Goal: Use online tool/utility: Utilize a website feature to perform a specific function

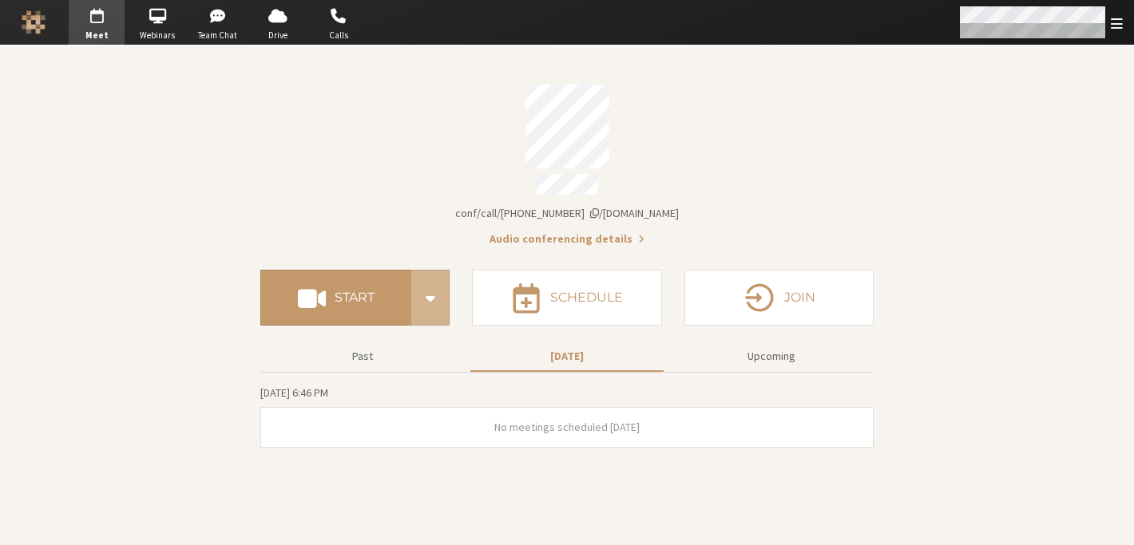
click at [1116, 30] on span "Open menu" at bounding box center [1117, 23] width 12 height 15
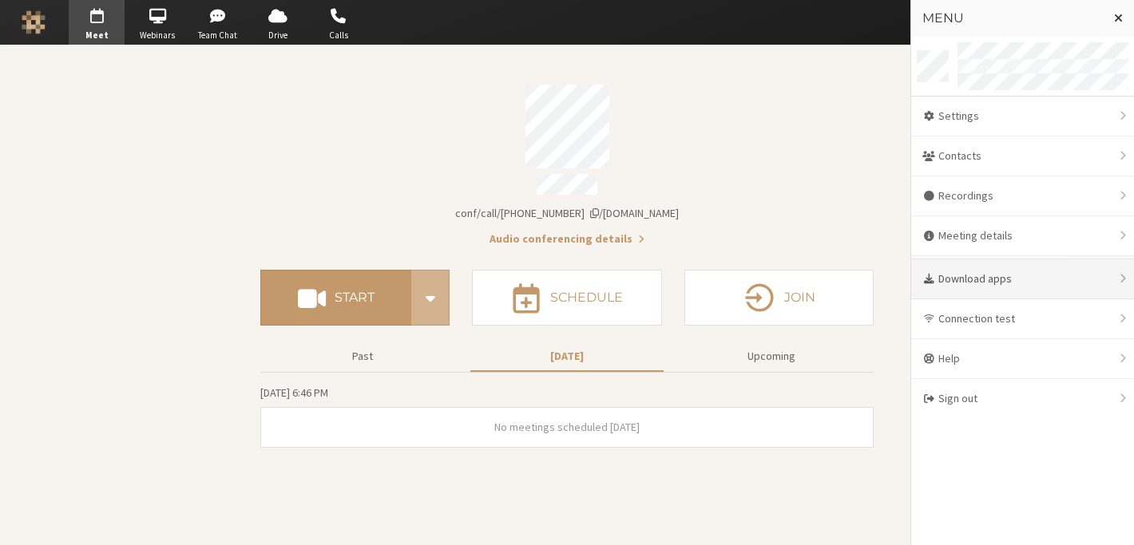
click at [997, 265] on div "Download apps" at bounding box center [1022, 280] width 223 height 40
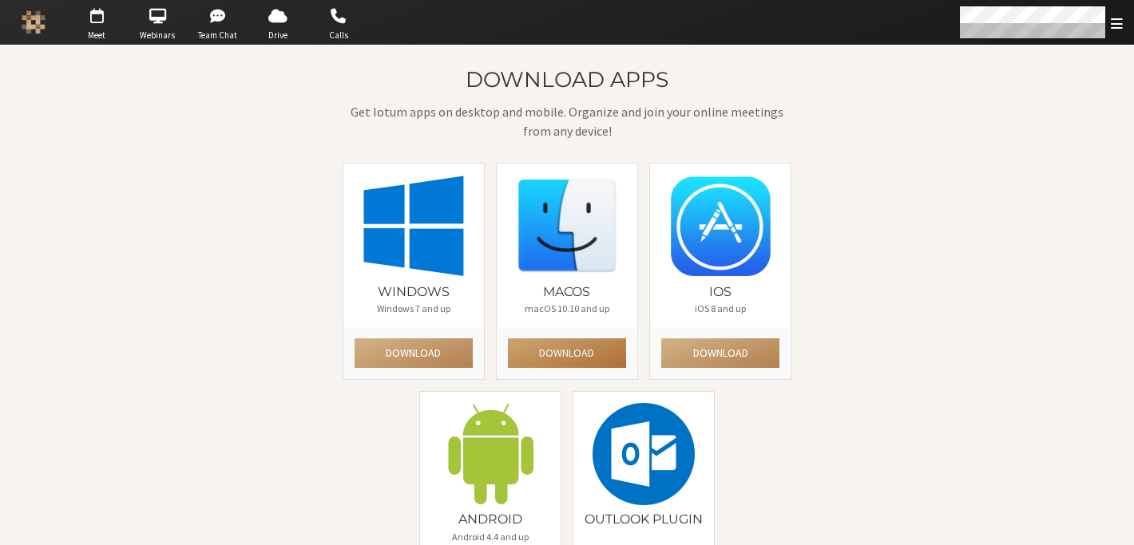
click at [560, 354] on button "Download" at bounding box center [567, 354] width 118 height 30
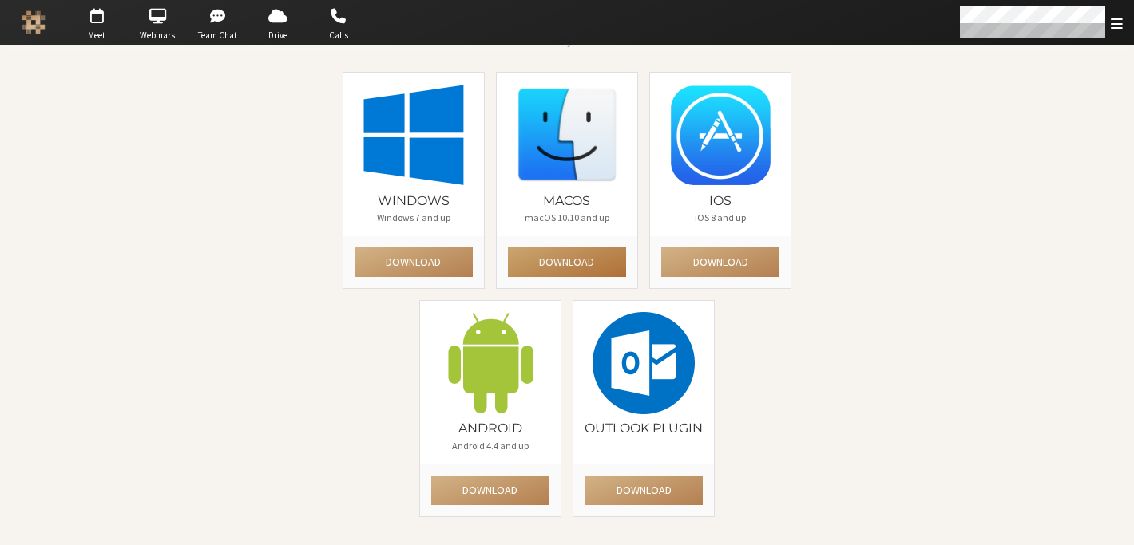
scroll to position [95, 0]
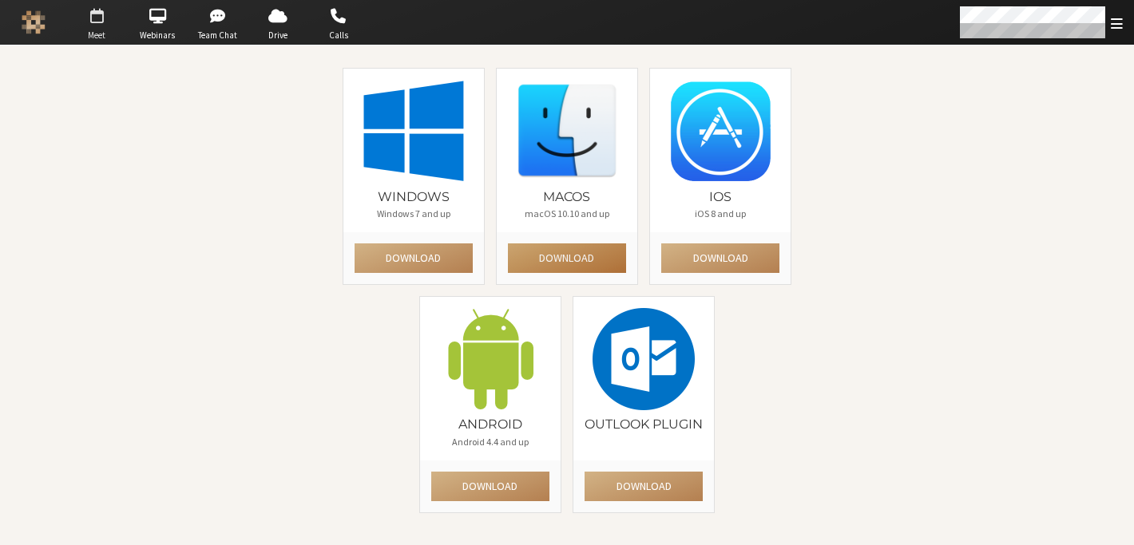
click at [508, 244] on button "Download" at bounding box center [567, 259] width 118 height 30
click at [803, 377] on div "Download apps Get Iotum apps on desktop and mobile. Organize and join your onli…" at bounding box center [567, 249] width 922 height 552
click at [817, 216] on div "Download apps Get Iotum apps on desktop and mobile. Organize and join your onli…" at bounding box center [567, 249] width 922 height 552
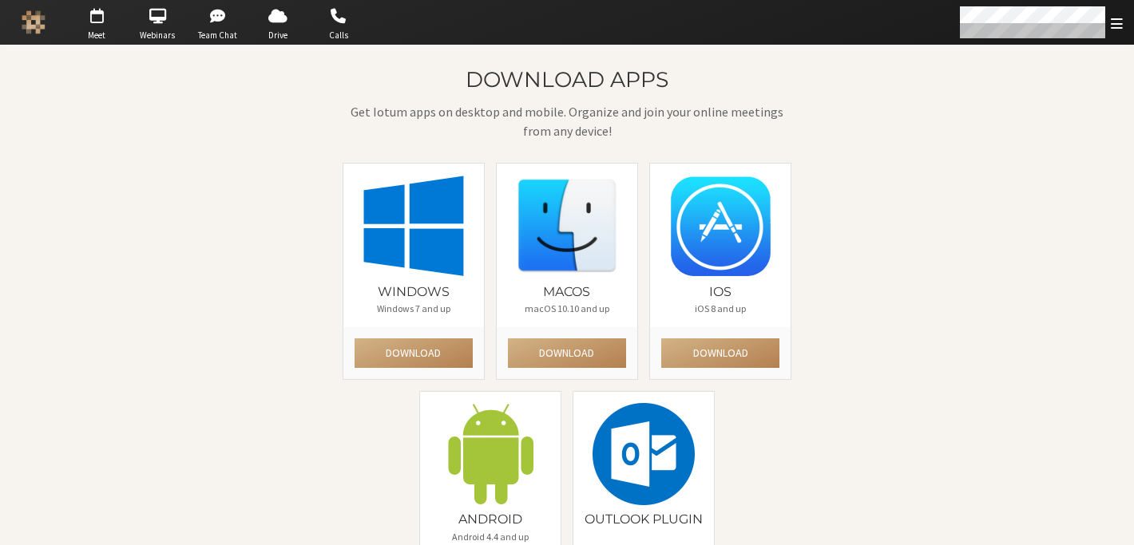
click at [283, 281] on div "Download apps Get Iotum apps on desktop and mobile. Organize and join your onli…" at bounding box center [567, 344] width 922 height 552
click at [95, 23] on span "button" at bounding box center [97, 16] width 56 height 26
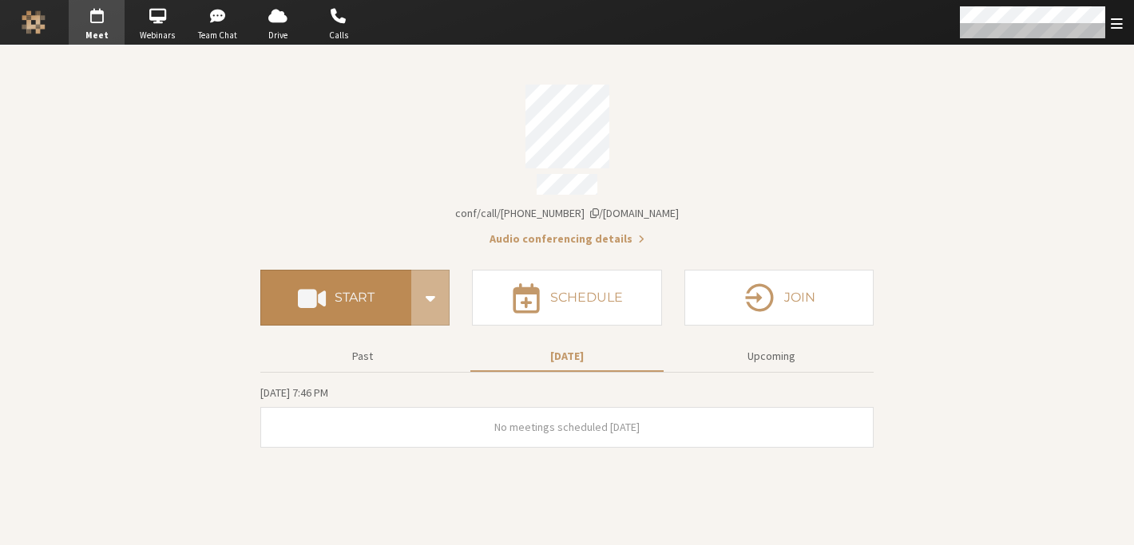
click at [375, 285] on button "Start" at bounding box center [335, 298] width 151 height 56
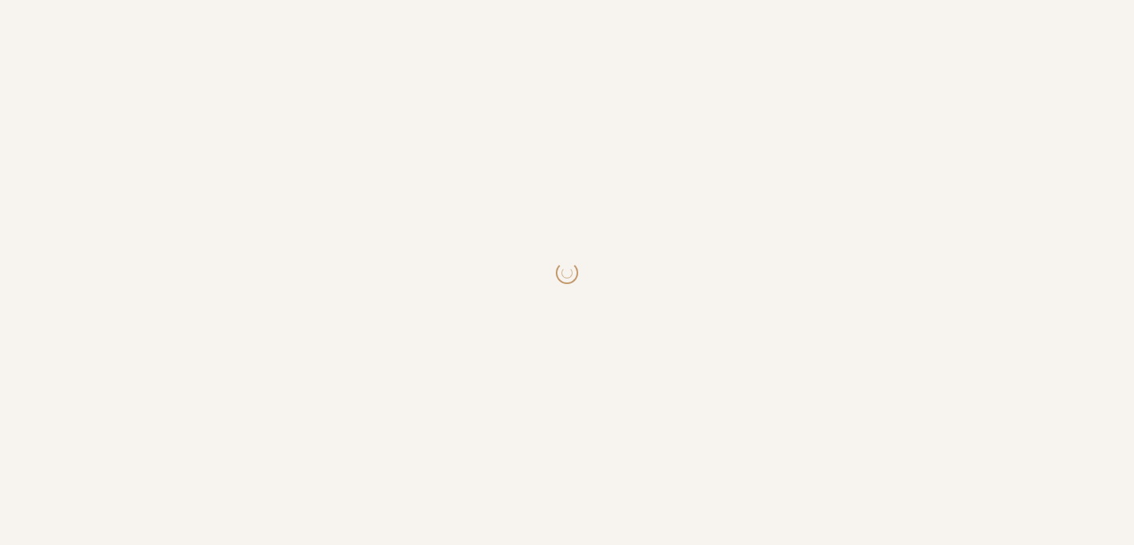
click at [375, 285] on html at bounding box center [567, 272] width 1134 height 545
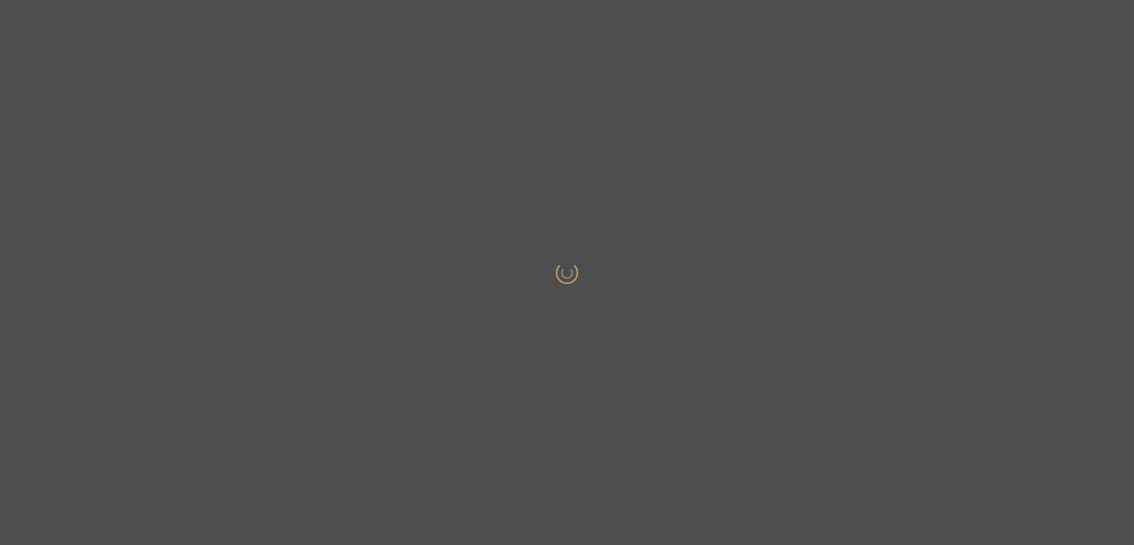
click at [375, 285] on body at bounding box center [567, 272] width 1134 height 545
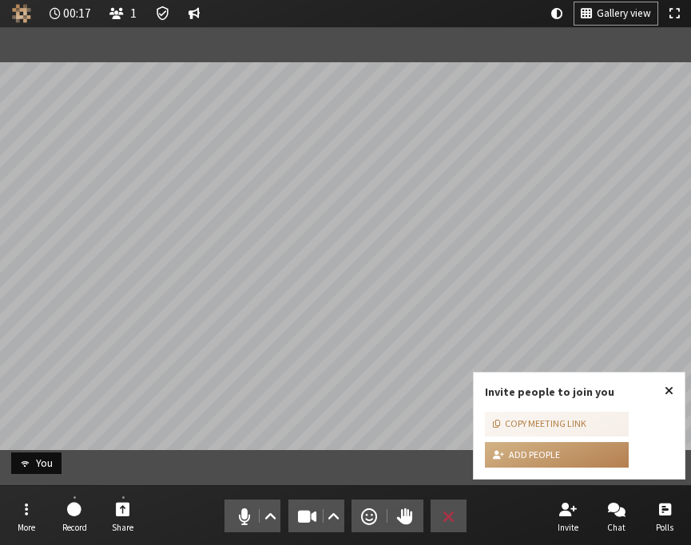
click at [673, 391] on button "Close popover" at bounding box center [668, 391] width 31 height 37
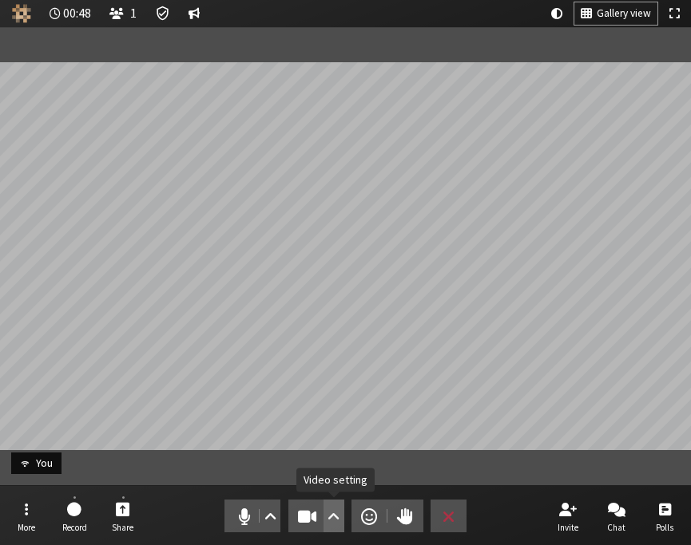
click at [327, 510] on button "Video setting" at bounding box center [333, 516] width 20 height 33
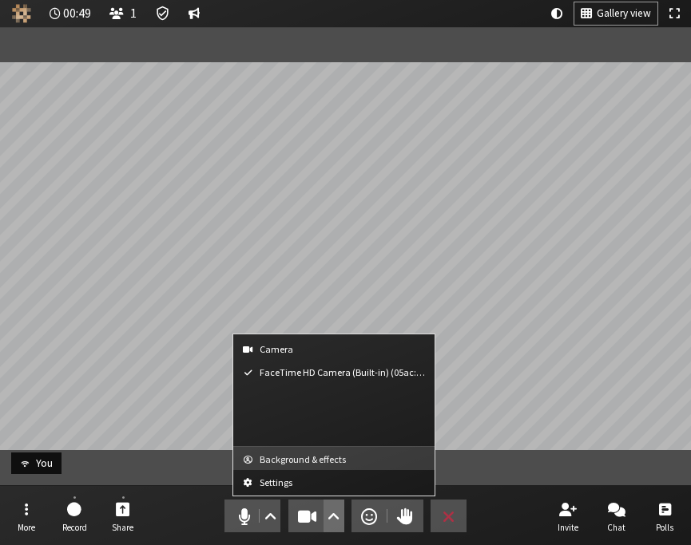
click at [317, 467] on button "Background & effects" at bounding box center [333, 458] width 201 height 23
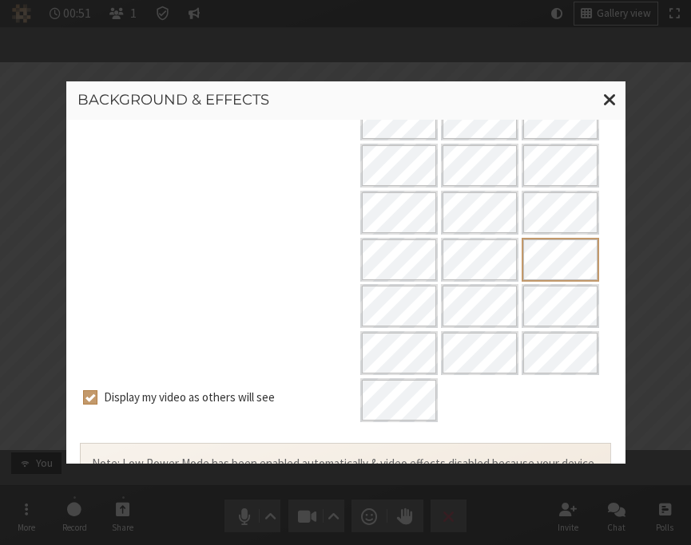
scroll to position [370, 0]
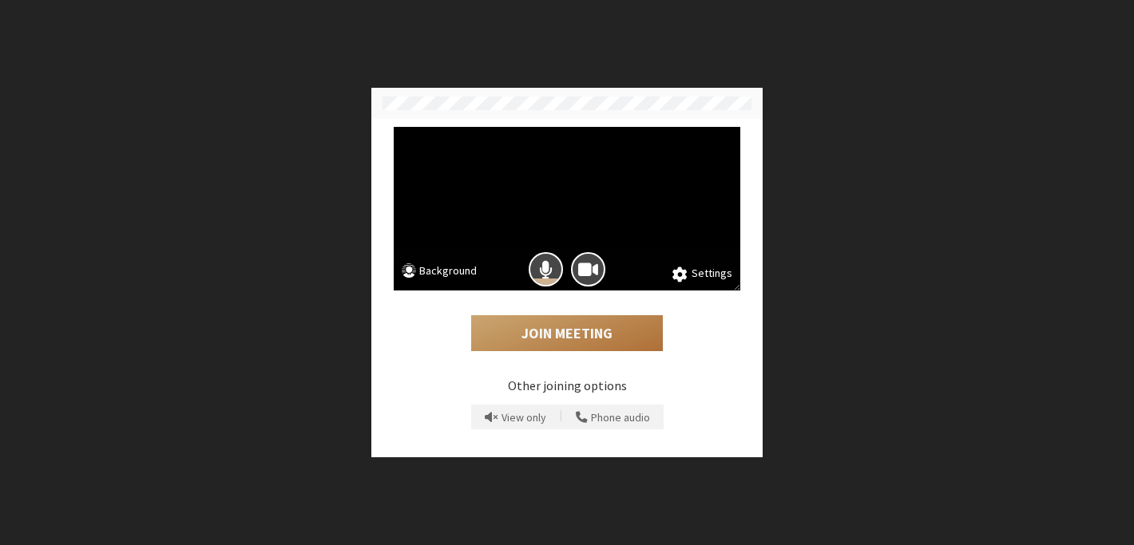
click at [565, 335] on button "Join Meeting" at bounding box center [567, 333] width 192 height 37
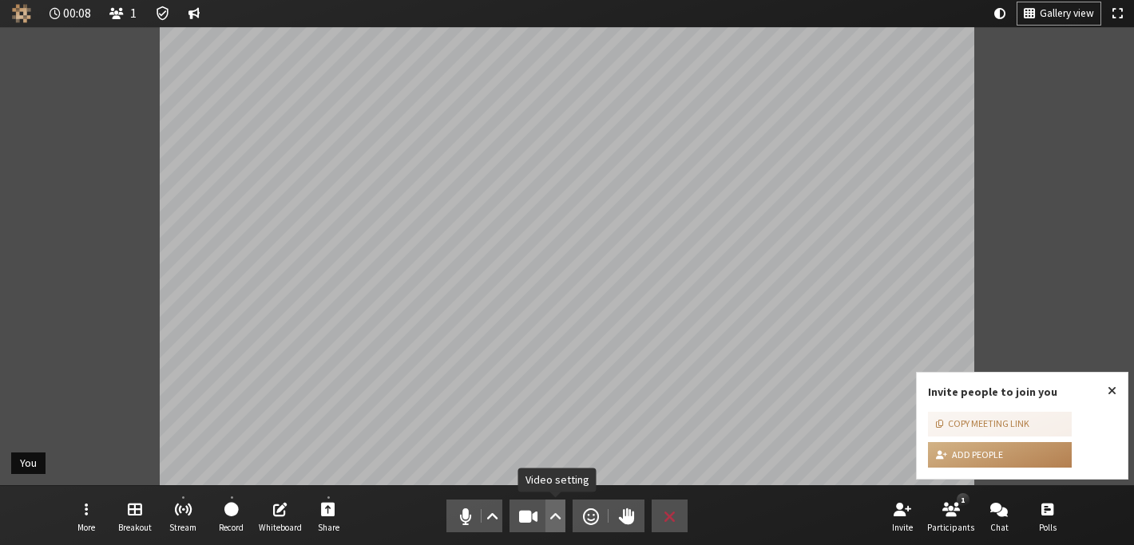
click at [553, 521] on span "Video setting" at bounding box center [555, 516] width 12 height 22
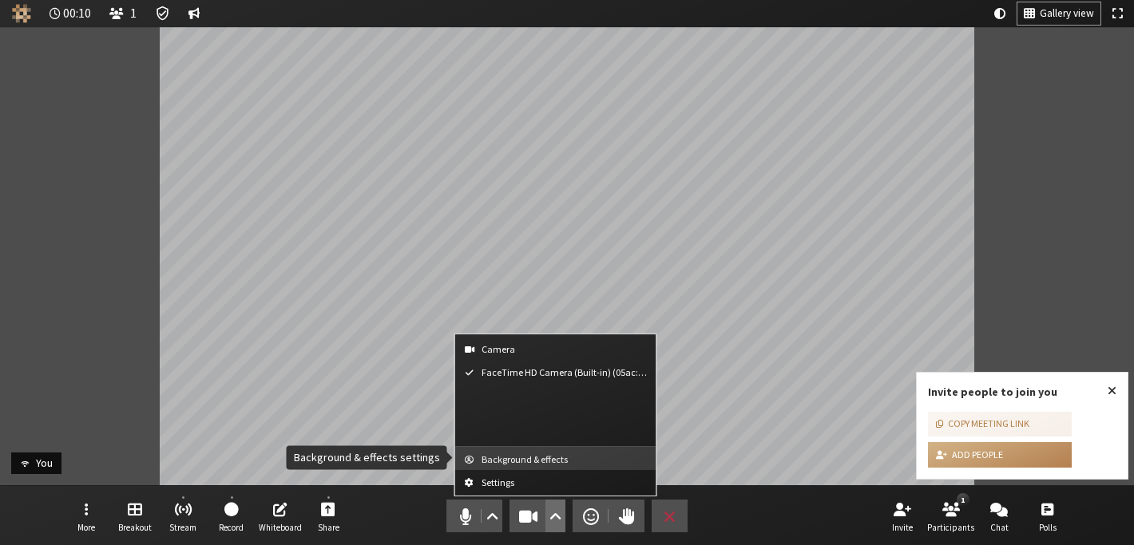
click at [544, 459] on span "Background & effects" at bounding box center [566, 459] width 168 height 10
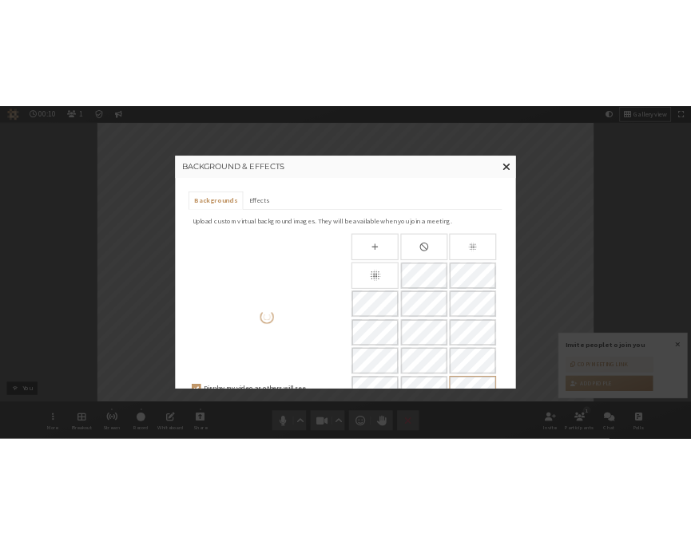
scroll to position [7, 0]
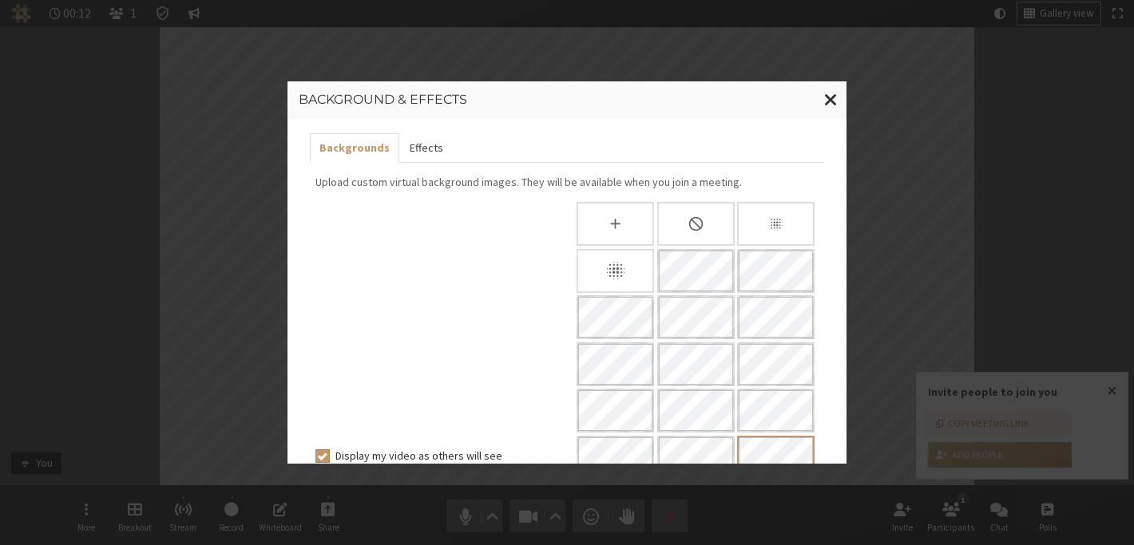
click at [432, 145] on button "Effects" at bounding box center [425, 148] width 53 height 30
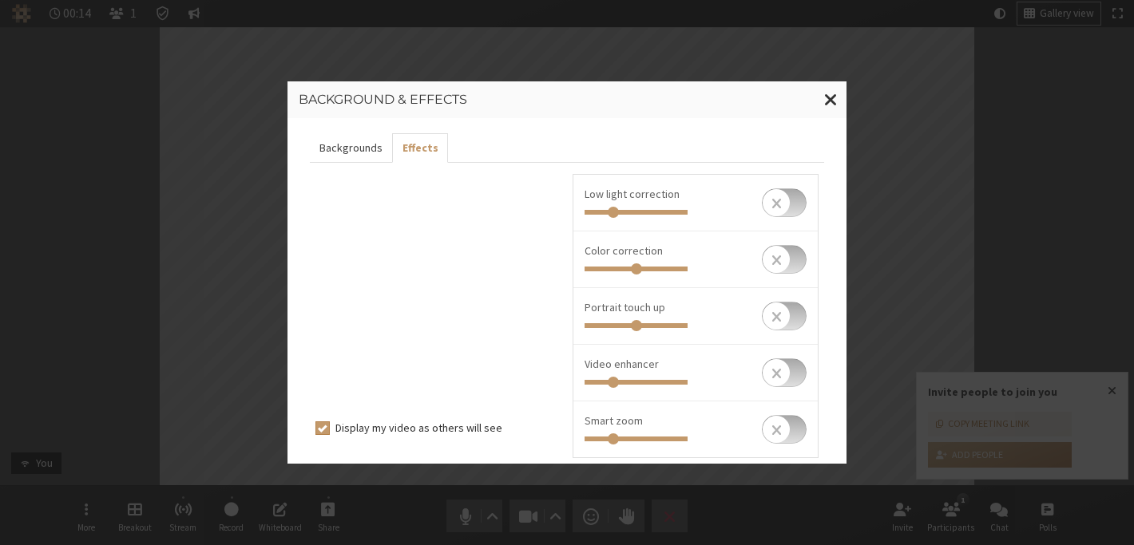
click at [358, 143] on button "Backgrounds" at bounding box center [351, 148] width 82 height 30
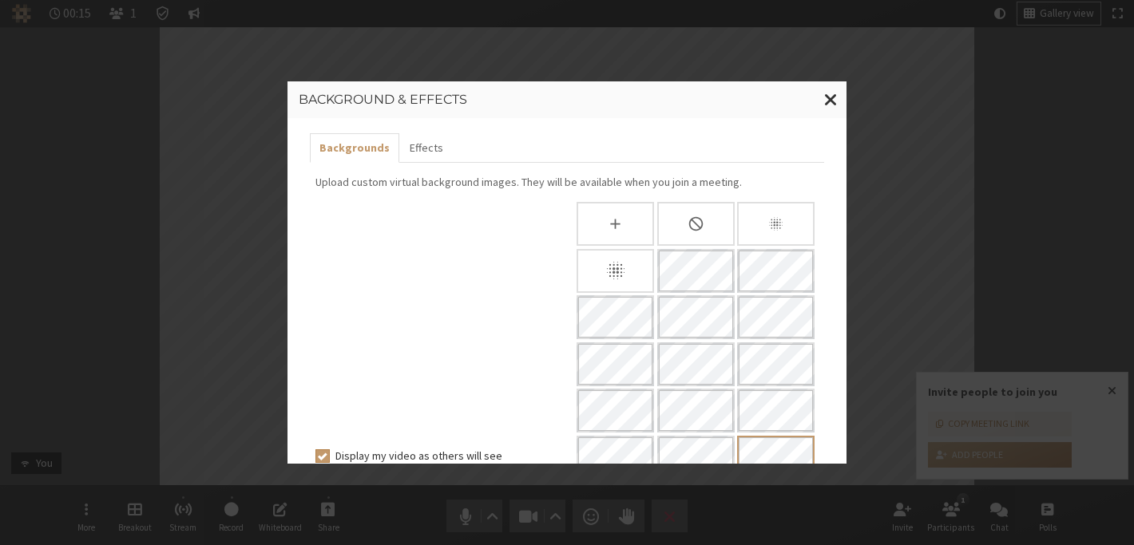
click at [676, 386] on div at bounding box center [696, 411] width 246 height 418
click at [834, 101] on span "Close modal" at bounding box center [831, 99] width 14 height 20
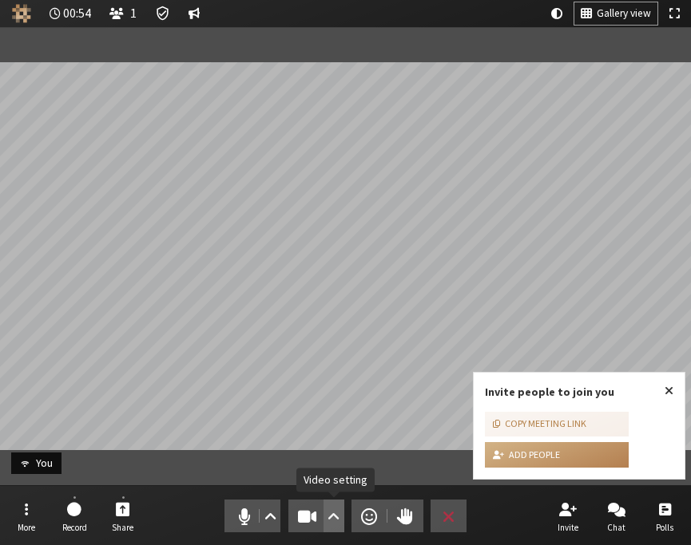
click at [337, 513] on span "Video setting" at bounding box center [333, 516] width 12 height 22
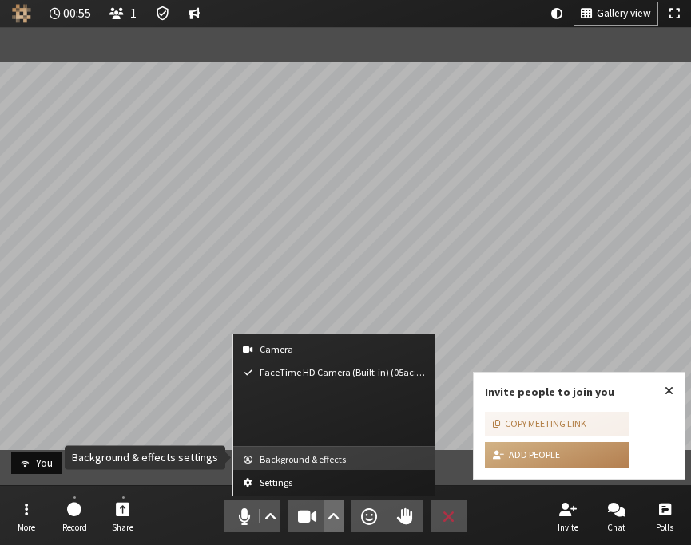
click at [335, 462] on span "Background & effects" at bounding box center [344, 459] width 168 height 10
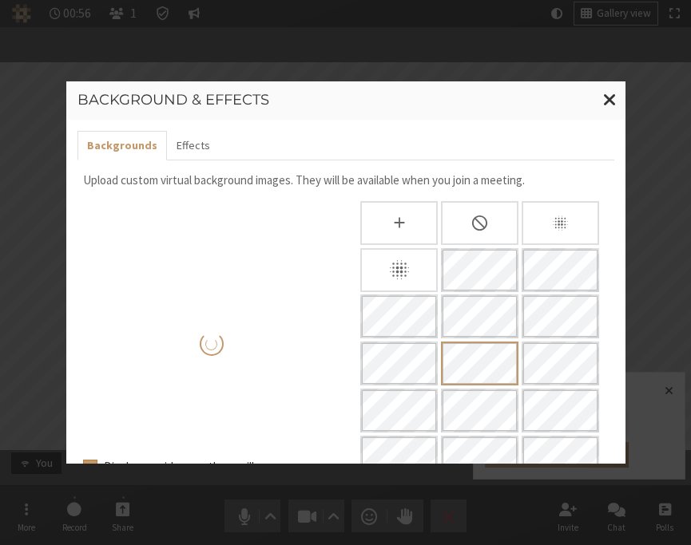
scroll to position [11, 0]
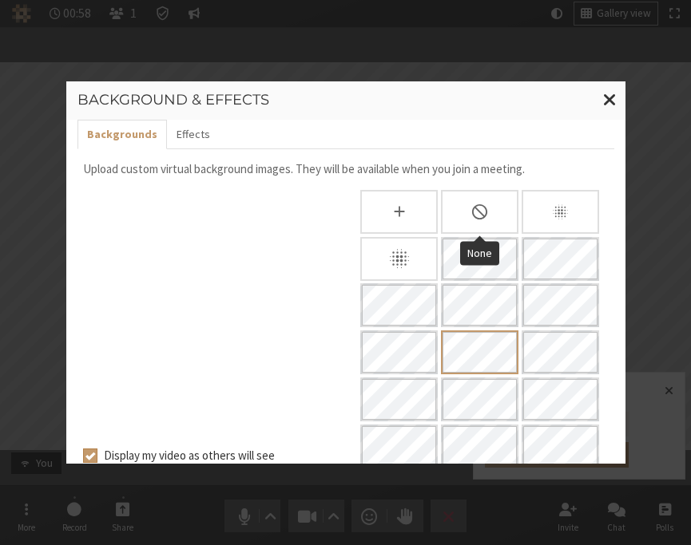
click at [504, 220] on div "None" at bounding box center [479, 212] width 77 height 44
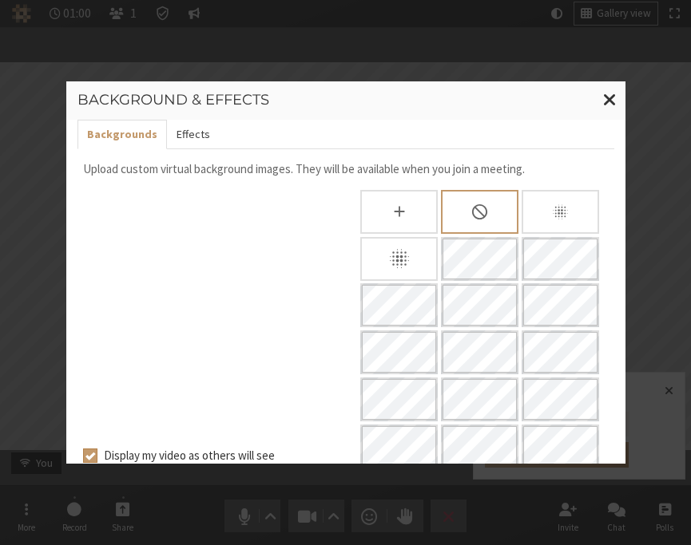
click at [196, 139] on button "Effects" at bounding box center [193, 135] width 53 height 30
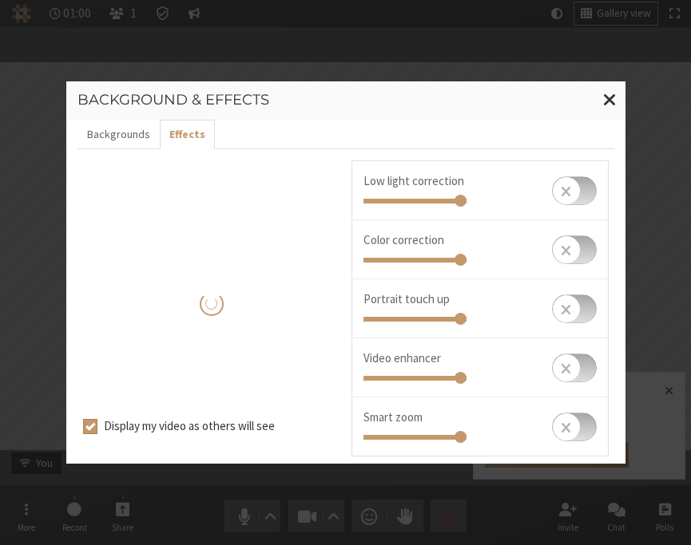
type input "0.25"
type input "0.5"
type input "0.25"
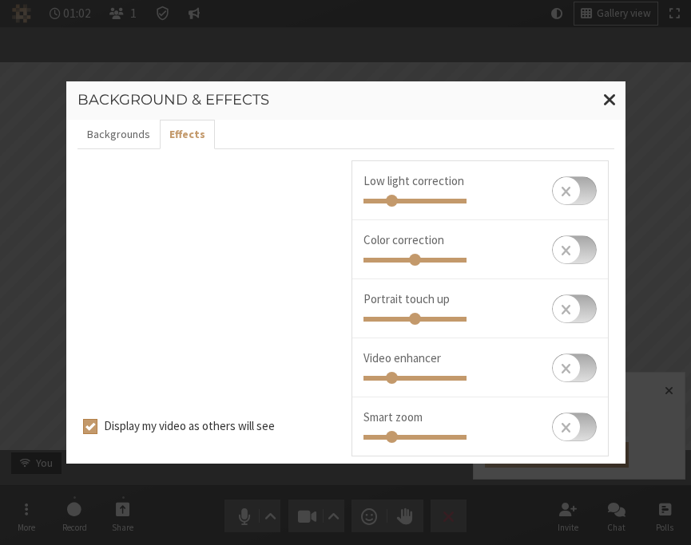
click at [586, 190] on input "checkbox" at bounding box center [574, 190] width 45 height 29
checkbox input "true"
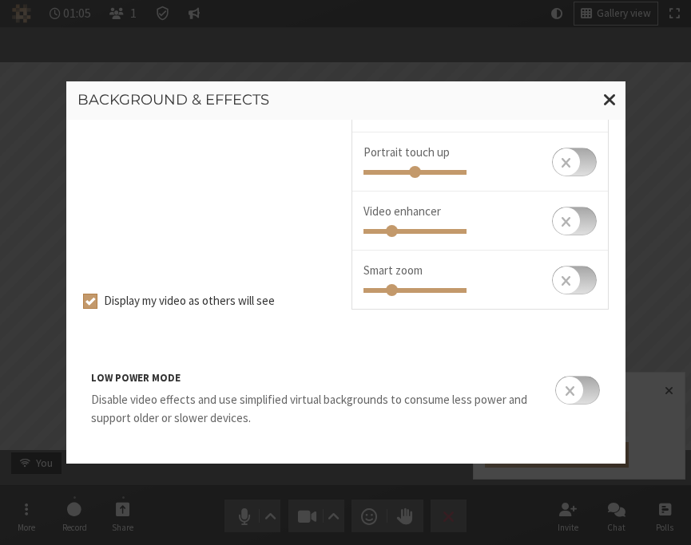
scroll to position [0, 0]
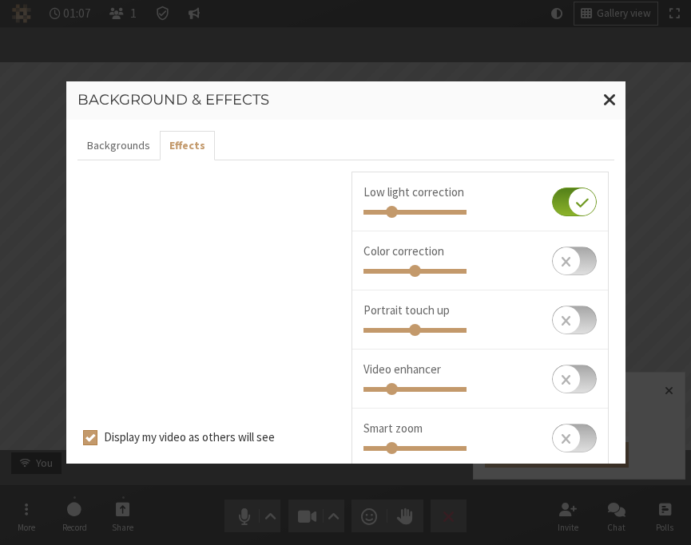
click at [586, 267] on input "checkbox" at bounding box center [574, 261] width 45 height 29
checkbox input "true"
click at [563, 212] on input "checkbox" at bounding box center [574, 202] width 45 height 29
checkbox input "false"
click at [564, 269] on input "checkbox" at bounding box center [574, 261] width 45 height 29
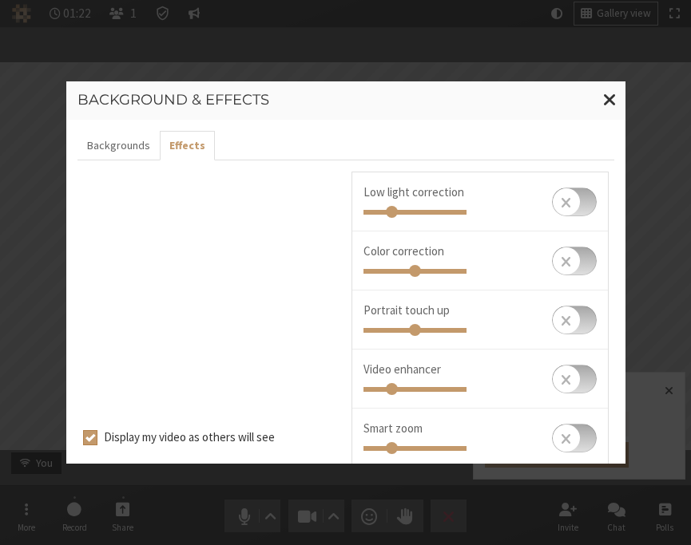
click at [564, 269] on input "checkbox" at bounding box center [574, 261] width 45 height 29
checkbox input "false"
click at [587, 207] on input "checkbox" at bounding box center [574, 202] width 45 height 29
checkbox input "true"
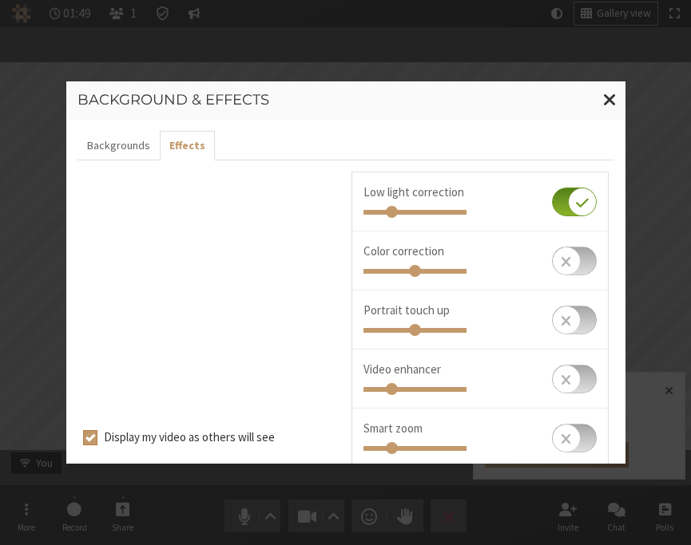
click at [582, 317] on input "checkbox" at bounding box center [574, 320] width 45 height 29
checkbox input "true"
click at [582, 372] on input "checkbox" at bounding box center [574, 379] width 45 height 29
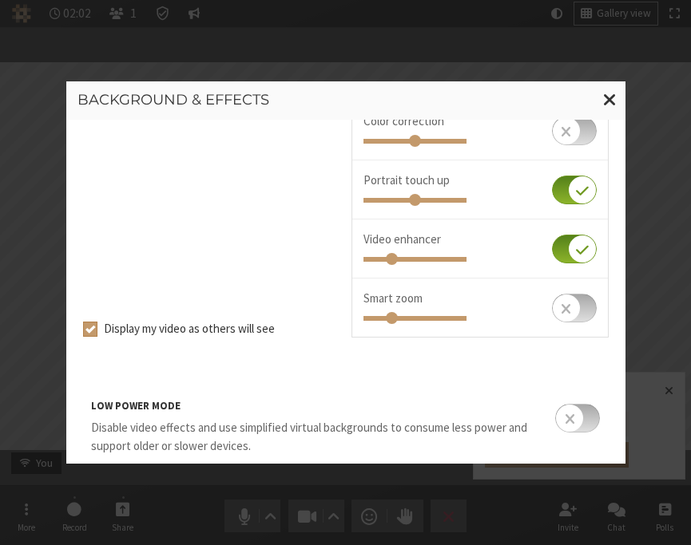
scroll to position [158, 0]
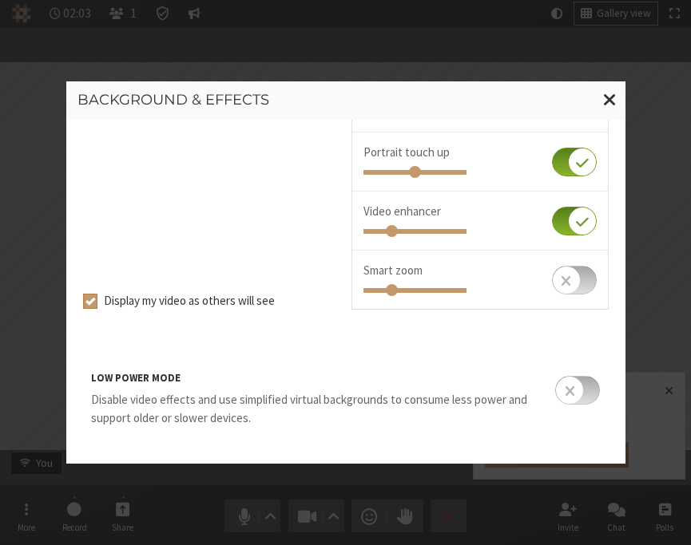
click at [567, 215] on input "checkbox" at bounding box center [574, 221] width 45 height 29
checkbox input "false"
click at [561, 168] on input "checkbox" at bounding box center [574, 162] width 45 height 29
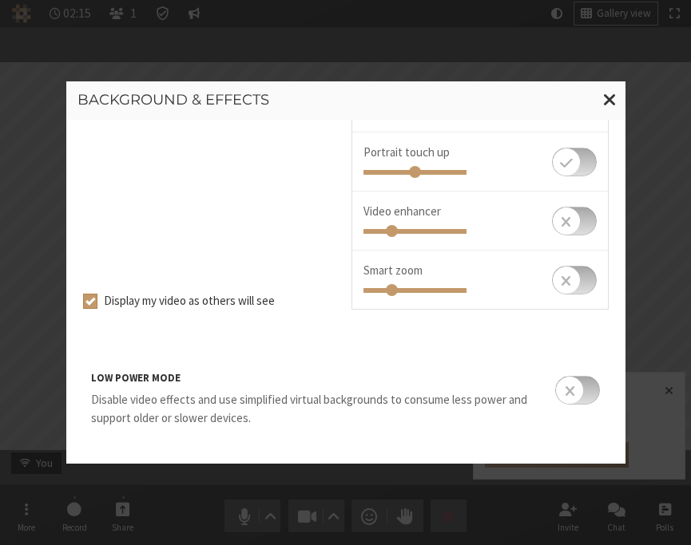
checkbox input "false"
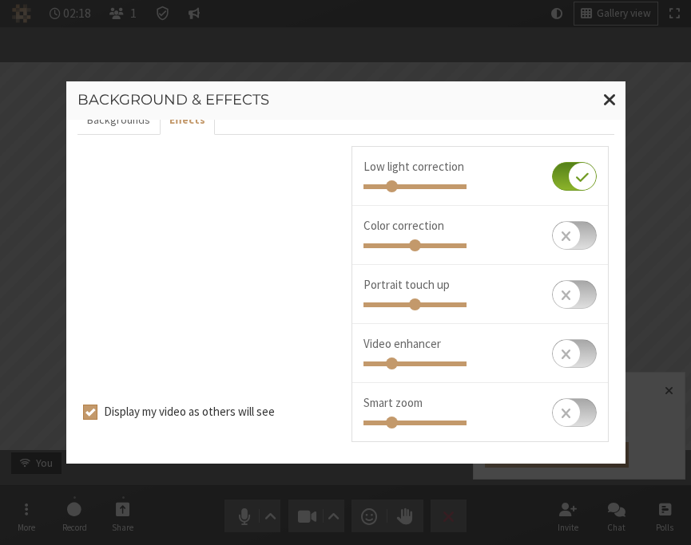
scroll to position [23, 0]
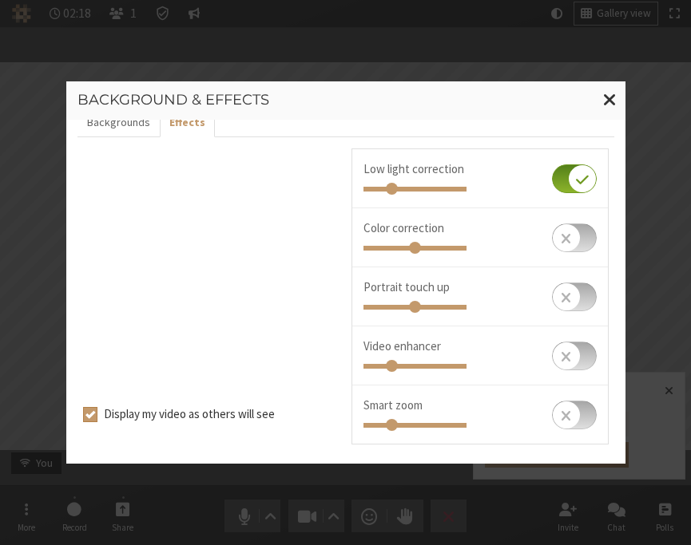
click at [561, 168] on input "checkbox" at bounding box center [574, 179] width 45 height 29
checkbox input "false"
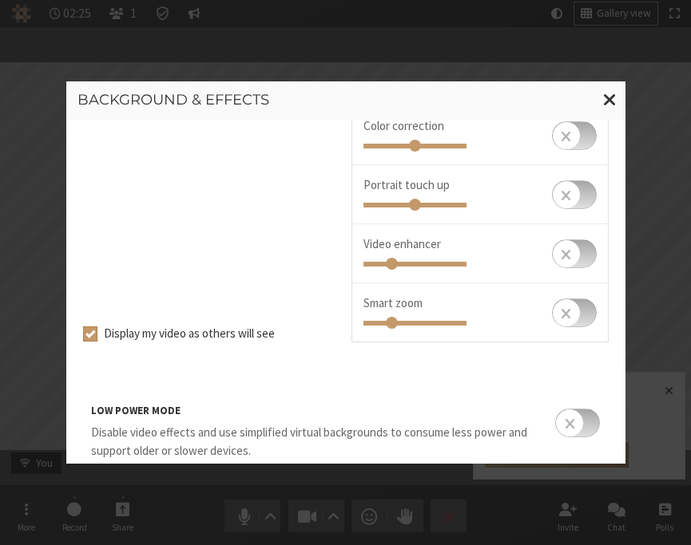
scroll to position [132, 0]
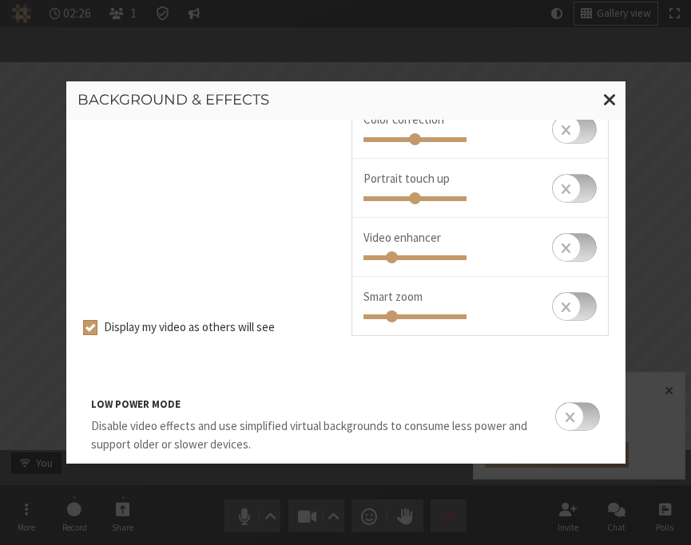
click at [586, 310] on input "checkbox" at bounding box center [574, 306] width 45 height 29
click at [588, 307] on input "checkbox" at bounding box center [574, 306] width 45 height 29
checkbox input "false"
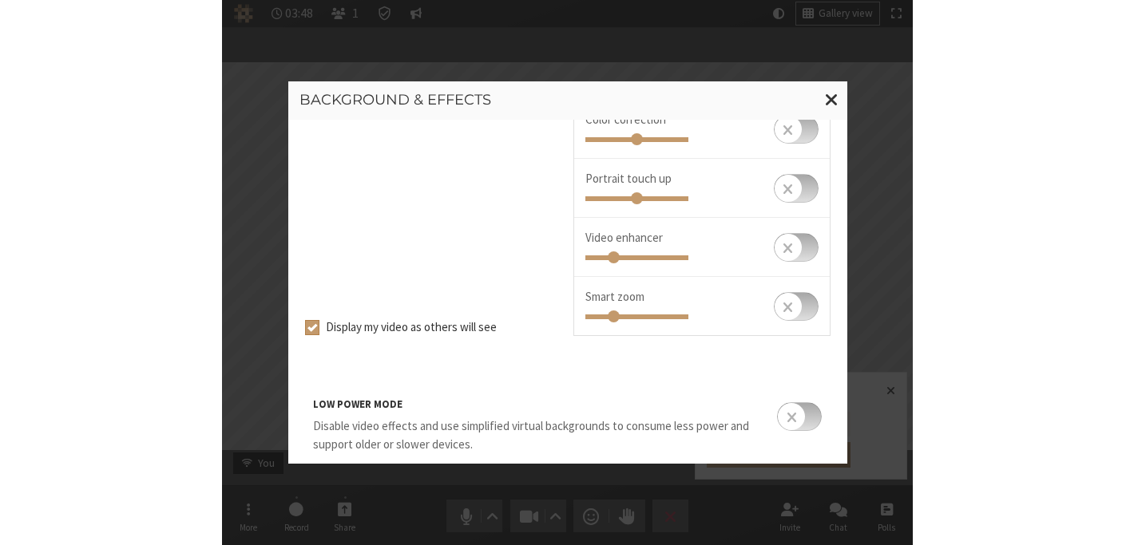
scroll to position [0, 0]
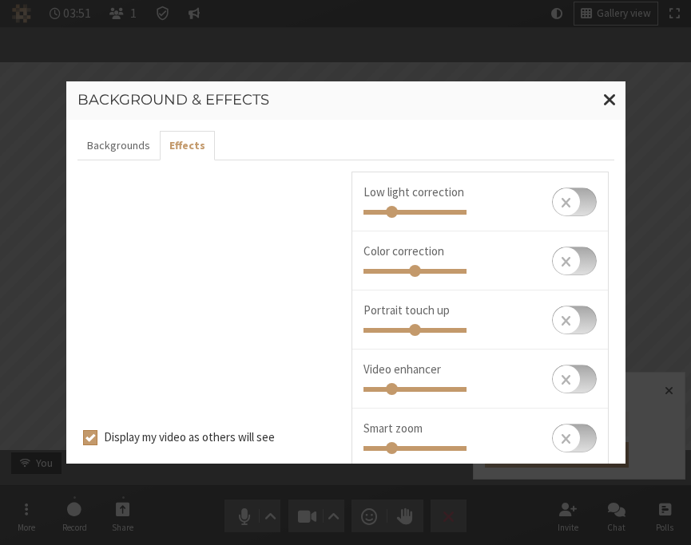
click at [592, 210] on input "checkbox" at bounding box center [574, 202] width 45 height 29
checkbox input "false"
click at [605, 95] on span "Close modal" at bounding box center [610, 99] width 14 height 20
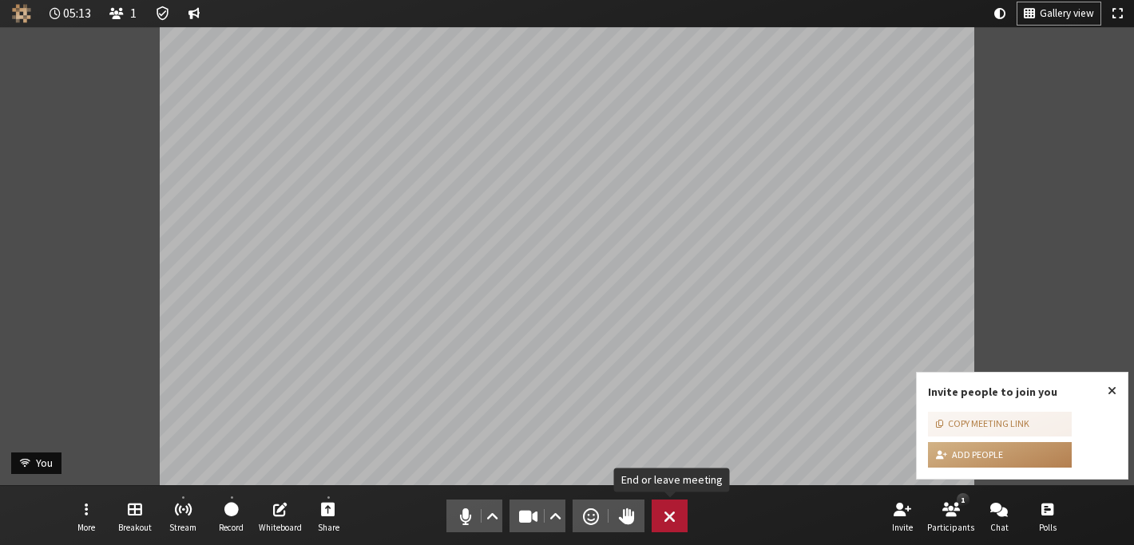
click at [678, 519] on button "Leave" at bounding box center [670, 516] width 36 height 33
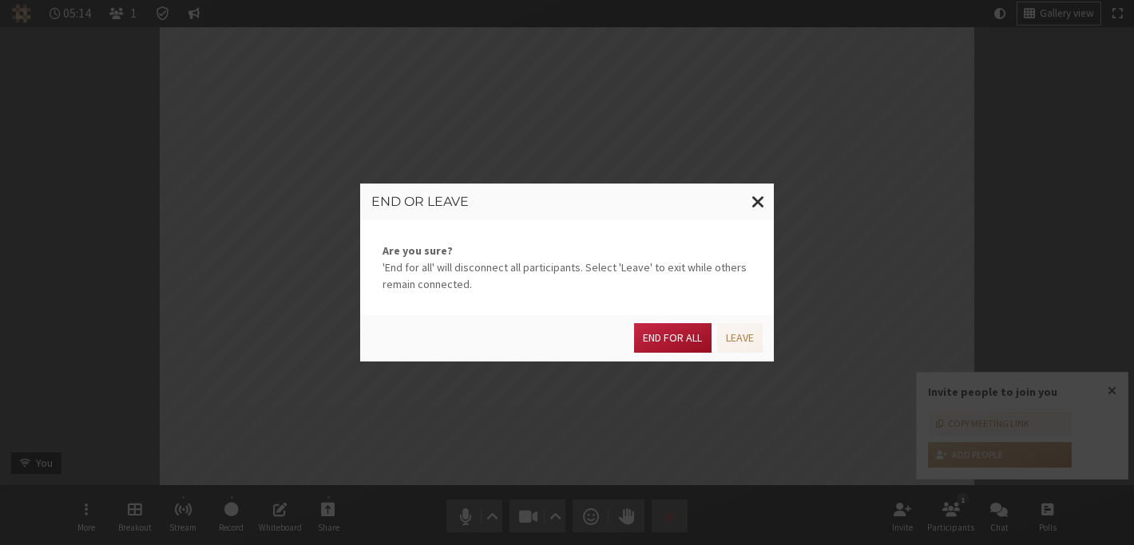
click at [678, 331] on button "End for all" at bounding box center [672, 338] width 77 height 30
